Goal: Task Accomplishment & Management: Use online tool/utility

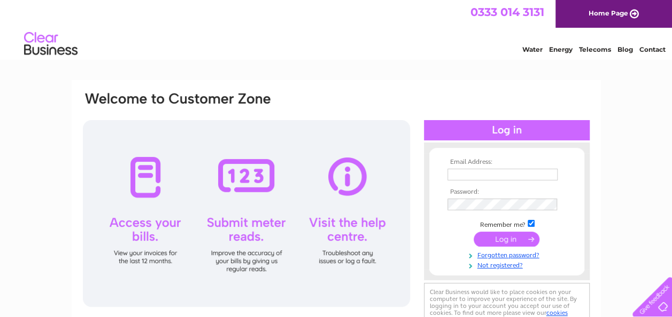
type input "ilona.soffe@aocarchaeology.com"
click at [509, 236] on input "submit" at bounding box center [506, 239] width 66 height 15
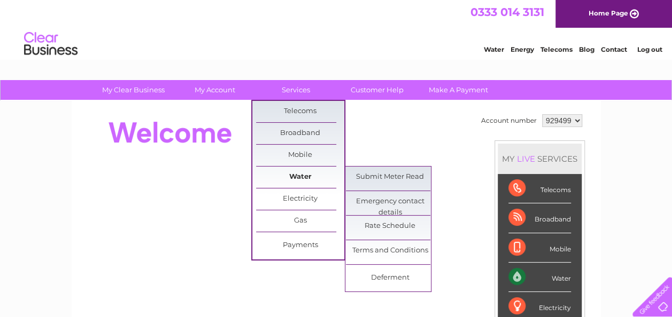
click at [301, 173] on link "Water" at bounding box center [300, 177] width 88 height 21
click at [387, 176] on link "Submit Meter Read" at bounding box center [390, 177] width 88 height 21
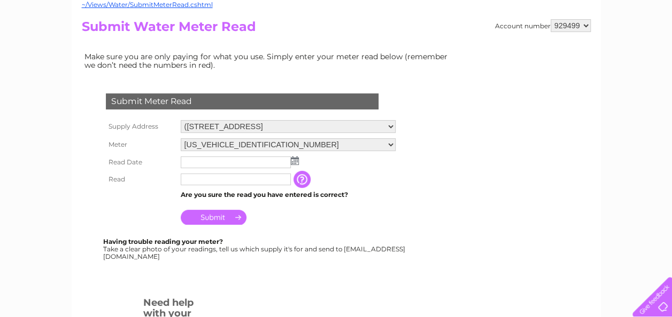
scroll to position [112, 0]
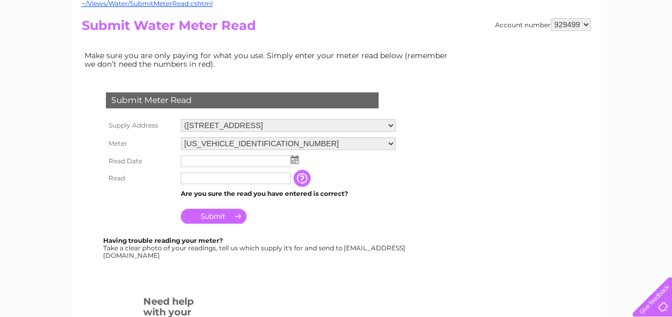
click at [297, 160] on img at bounding box center [295, 160] width 8 height 9
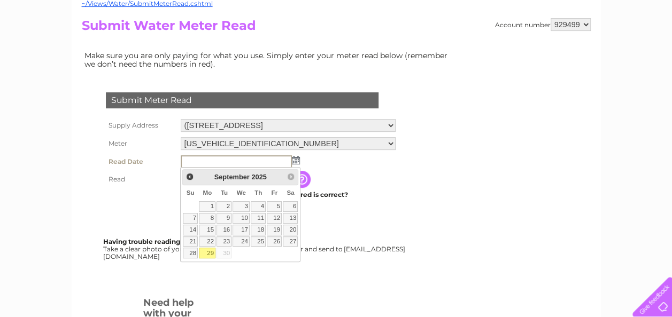
click at [208, 250] on link "29" at bounding box center [207, 253] width 17 height 11
type input "2025/09/29"
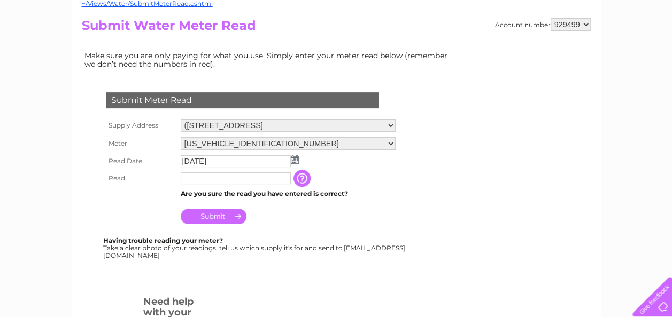
drag, startPoint x: 220, startPoint y: 178, endPoint x: 228, endPoint y: 179, distance: 8.6
click at [220, 178] on input "text" at bounding box center [236, 179] width 110 height 12
click at [303, 180] on input "button" at bounding box center [302, 178] width 19 height 17
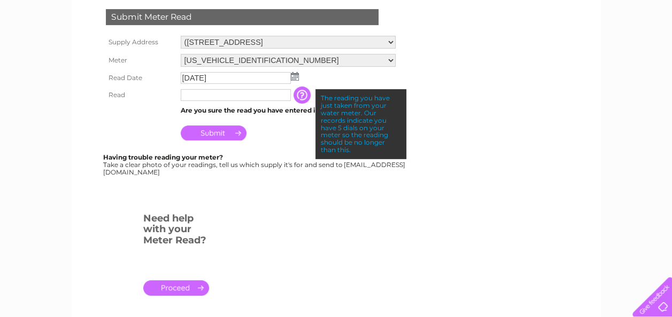
scroll to position [181, 0]
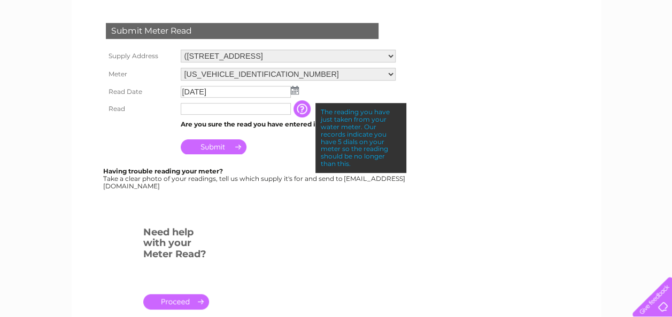
click at [238, 116] on td at bounding box center [235, 108] width 115 height 17
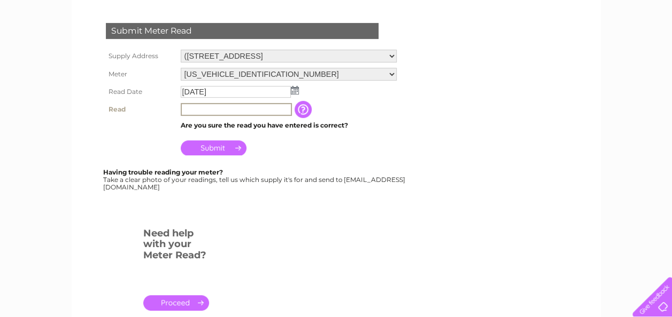
drag, startPoint x: 221, startPoint y: 111, endPoint x: 252, endPoint y: 110, distance: 31.0
click at [221, 110] on input "text" at bounding box center [236, 109] width 111 height 13
type input "03931"
click at [301, 111] on input "button" at bounding box center [303, 109] width 19 height 17
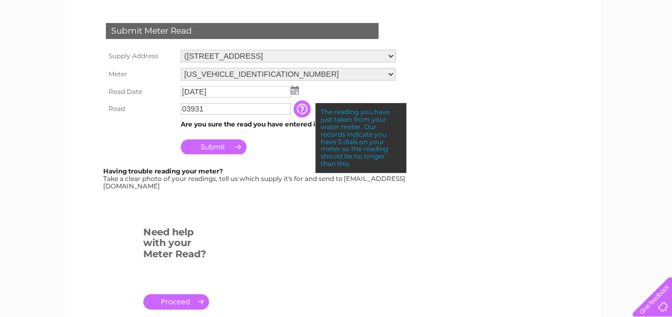
click at [301, 111] on input "button" at bounding box center [302, 108] width 19 height 17
click at [293, 212] on div at bounding box center [244, 211] width 325 height 21
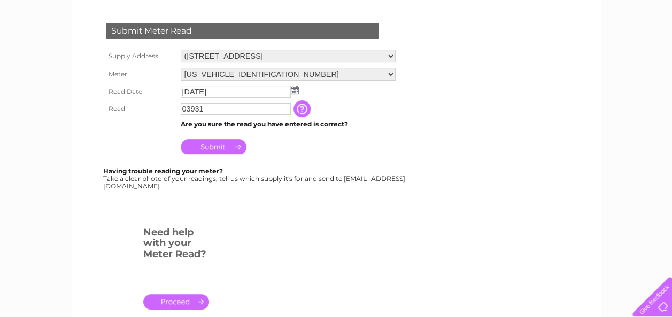
click at [209, 146] on input "Submit" at bounding box center [214, 146] width 66 height 15
